Goal: Task Accomplishment & Management: Manage account settings

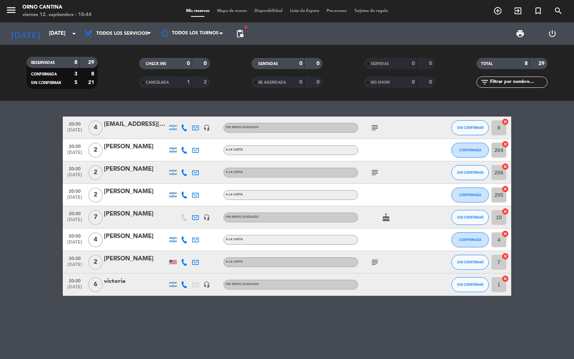
click at [243, 35] on span "pending_actions" at bounding box center [239, 33] width 9 height 9
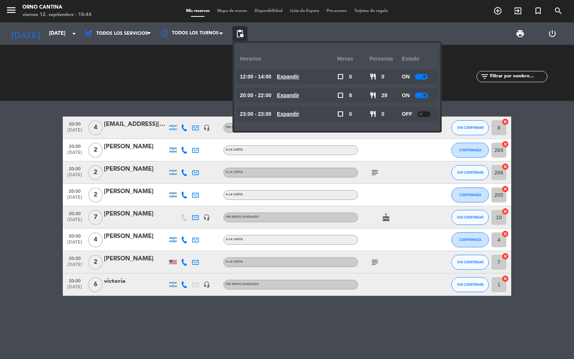
click at [299, 98] on u "Expandir" at bounding box center [288, 95] width 22 height 6
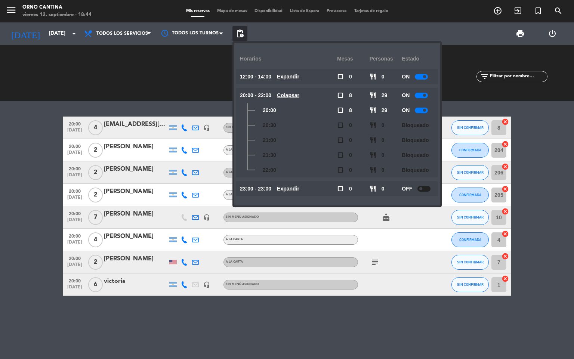
click at [423, 110] on div at bounding box center [421, 111] width 13 height 6
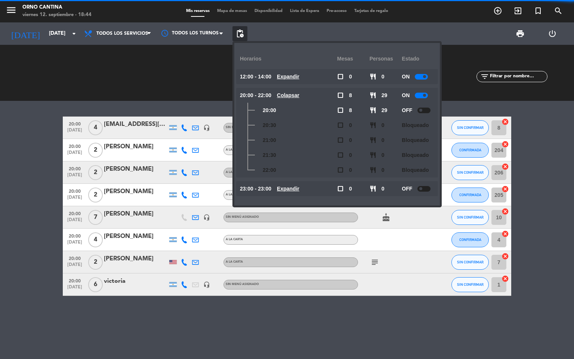
click at [536, 160] on bookings-row "20:00 [DATE] 4 [EMAIL_ADDRESS][DOMAIN_NAME] headset_mic Sin menú asignado subje…" at bounding box center [287, 206] width 574 height 179
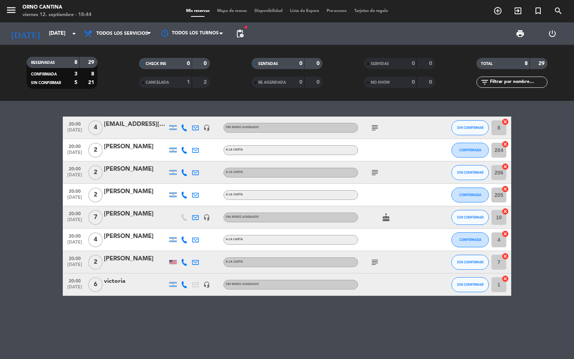
click at [232, 36] on span "pending_actions" at bounding box center [239, 33] width 15 height 15
click at [239, 37] on span "pending_actions" at bounding box center [239, 33] width 9 height 9
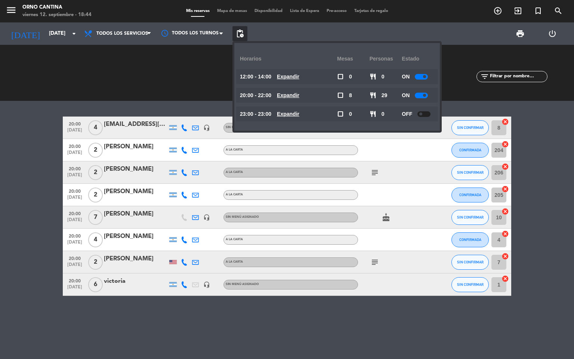
click at [411, 95] on div "ON" at bounding box center [418, 95] width 33 height 15
click at [422, 100] on div "ON" at bounding box center [418, 95] width 33 height 15
click at [424, 94] on span at bounding box center [424, 95] width 3 height 3
click at [540, 161] on bookings-row "20:00 [DATE] 4 [EMAIL_ADDRESS][DOMAIN_NAME] headset_mic Sin menú asignado subje…" at bounding box center [287, 206] width 574 height 179
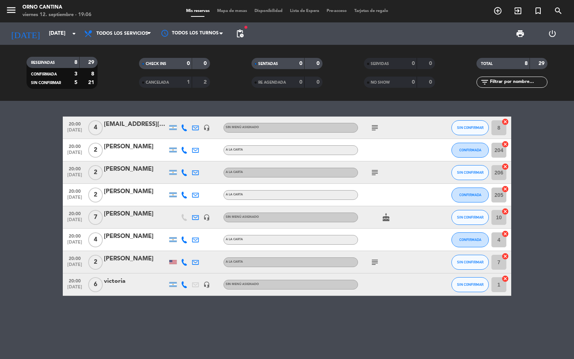
click at [382, 235] on div at bounding box center [391, 240] width 67 height 22
click at [61, 36] on input "[DATE]" at bounding box center [80, 33] width 71 height 13
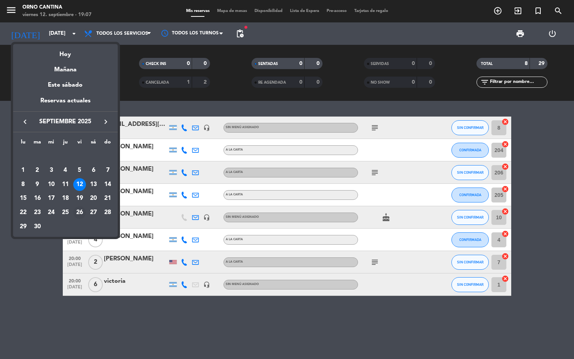
click at [84, 211] on div "26" at bounding box center [79, 212] width 13 height 13
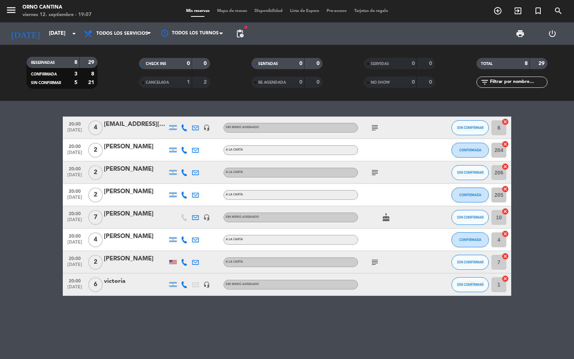
type input "[DATE]"
